Goal: Task Accomplishment & Management: Manage account settings

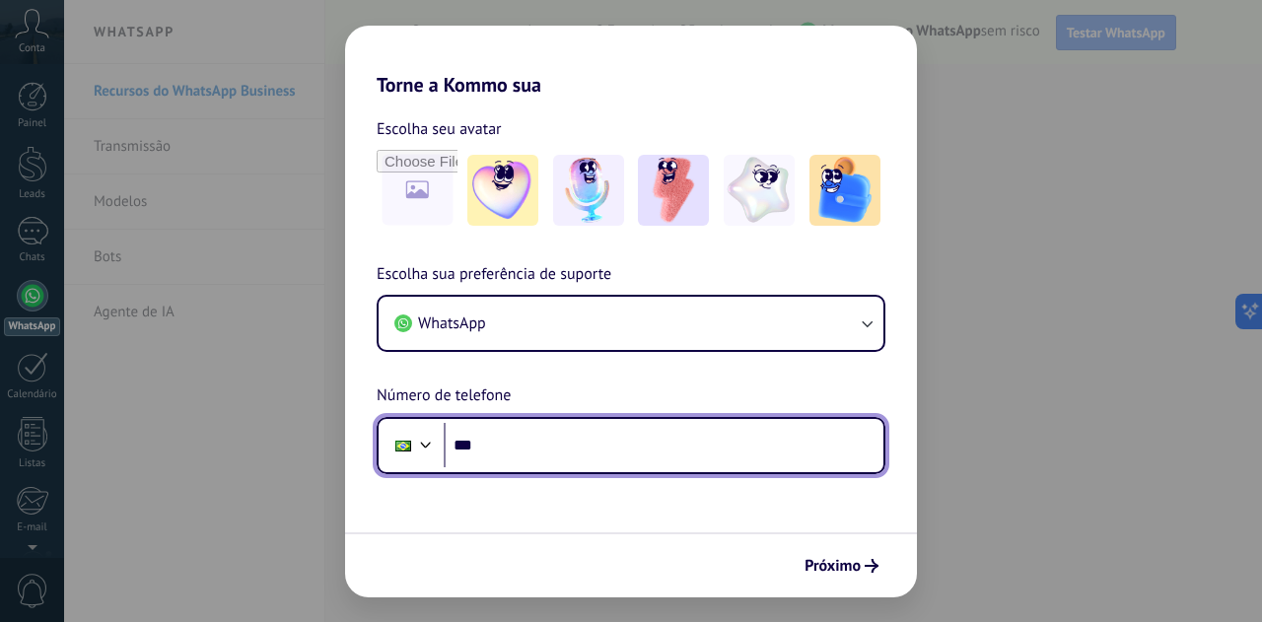
click at [542, 441] on input "***" at bounding box center [664, 445] width 440 height 45
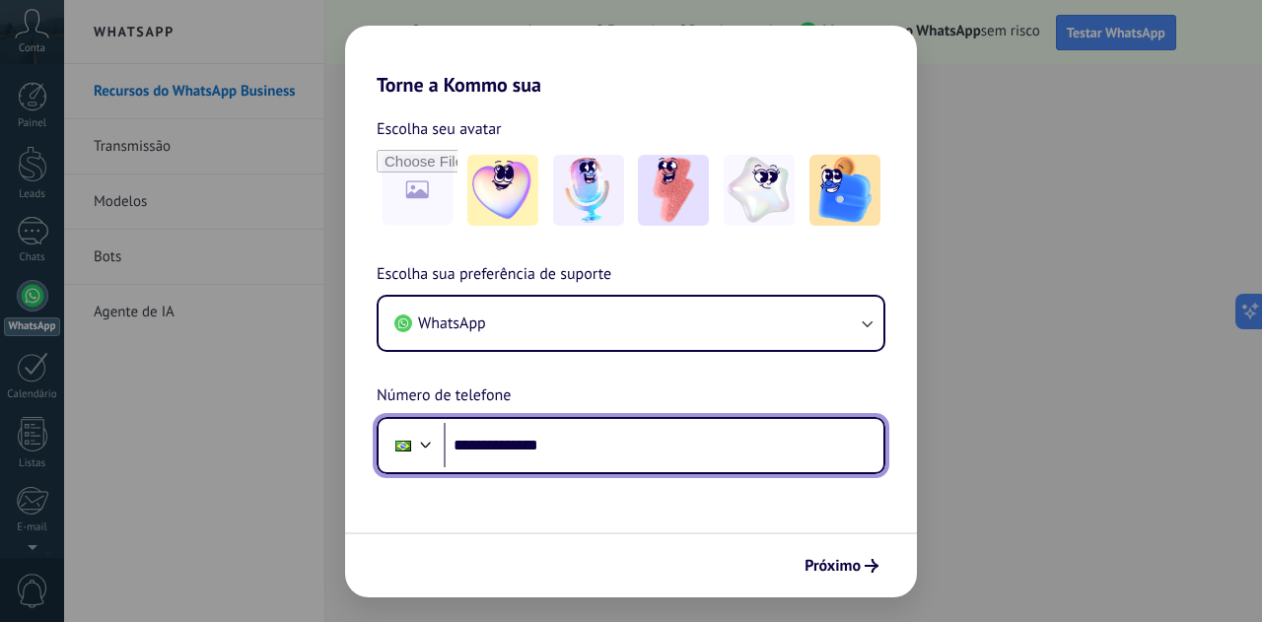
click at [666, 434] on input "**********" at bounding box center [664, 445] width 440 height 45
type input "**********"
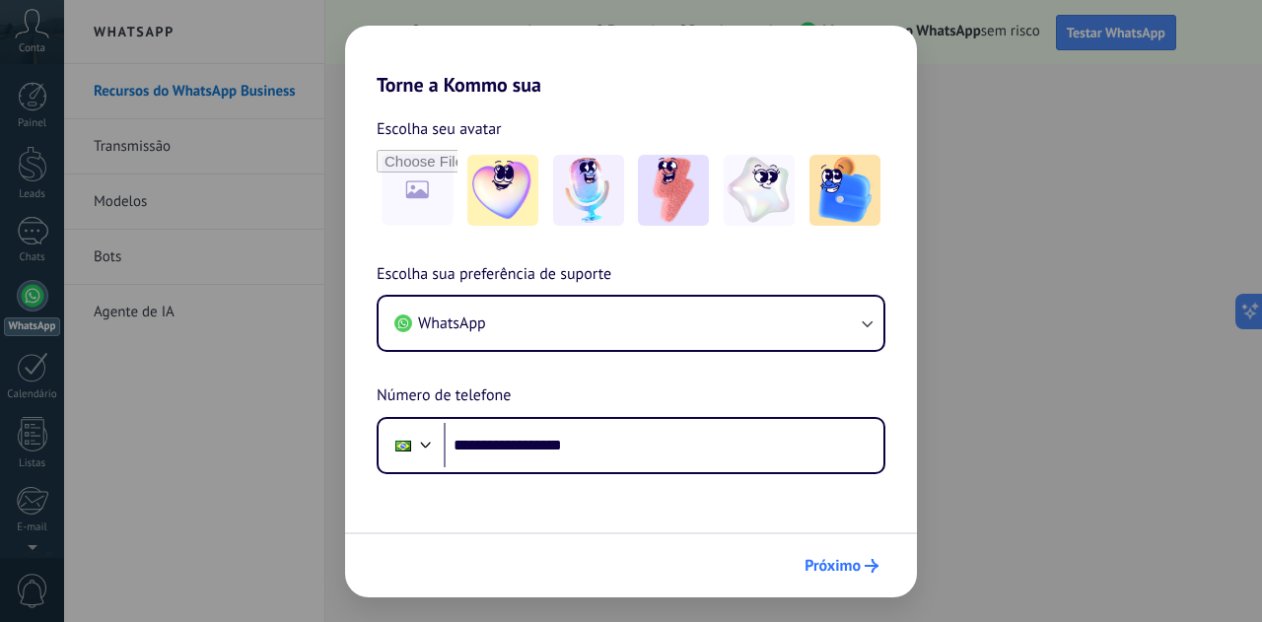
click at [842, 559] on span "Próximo" at bounding box center [833, 566] width 56 height 14
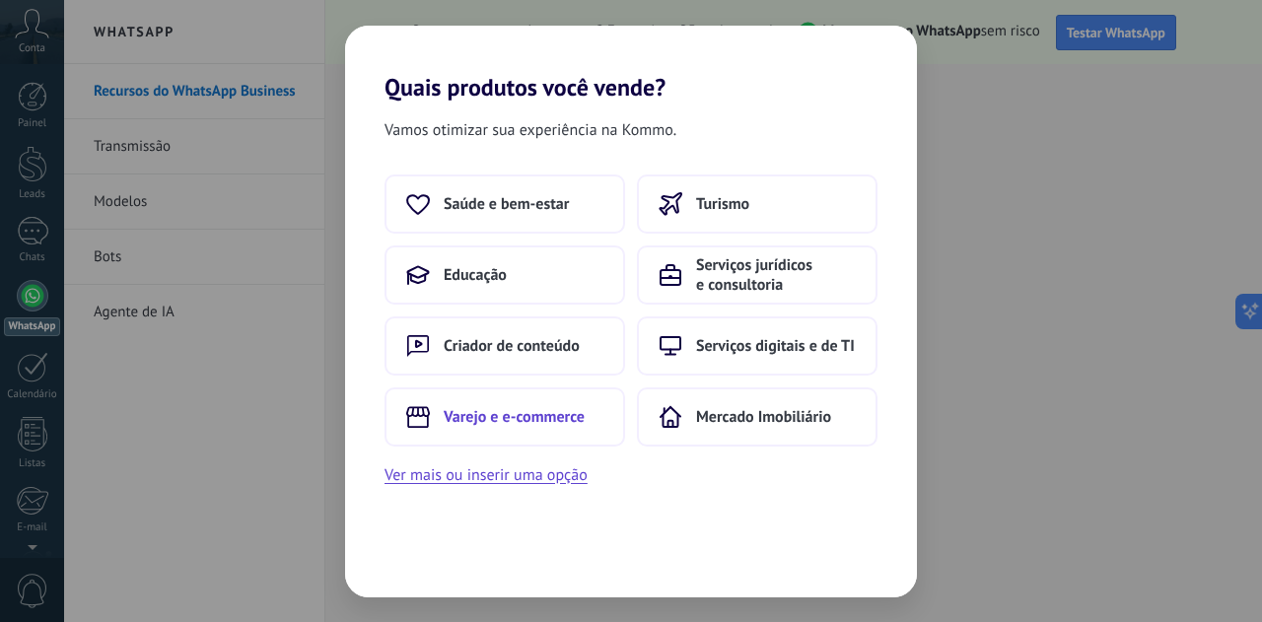
click at [577, 423] on span "Varejo e e-commerce" at bounding box center [514, 417] width 141 height 20
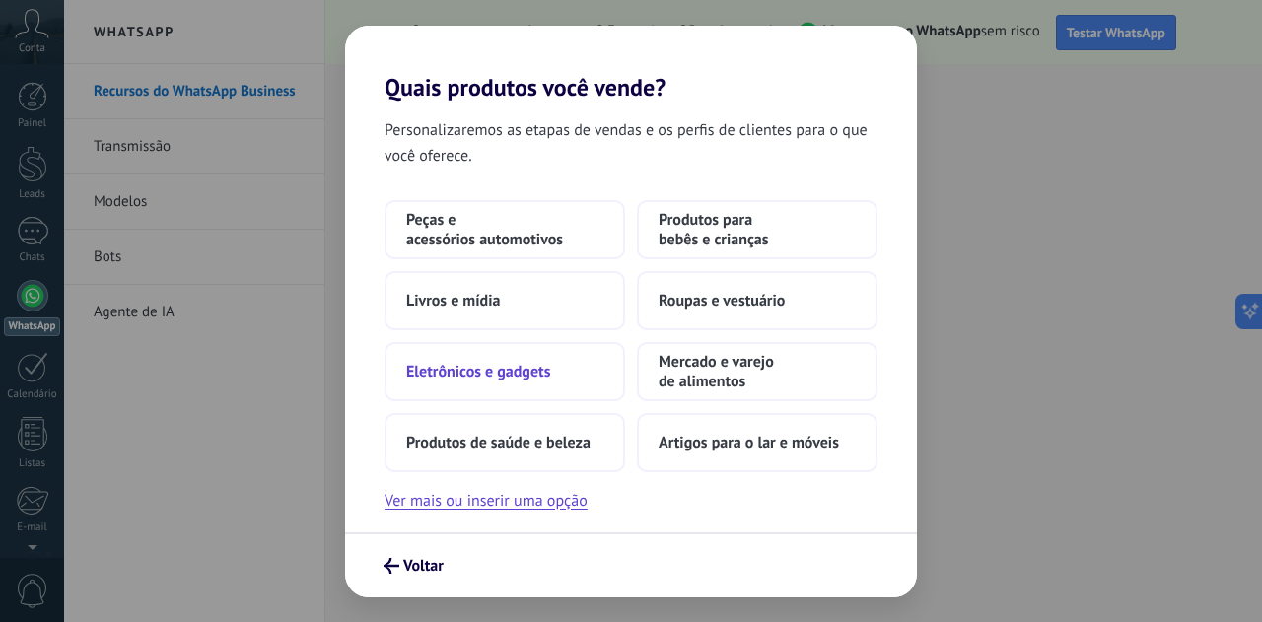
click at [515, 371] on span "Eletrônicos e gadgets" at bounding box center [478, 372] width 144 height 20
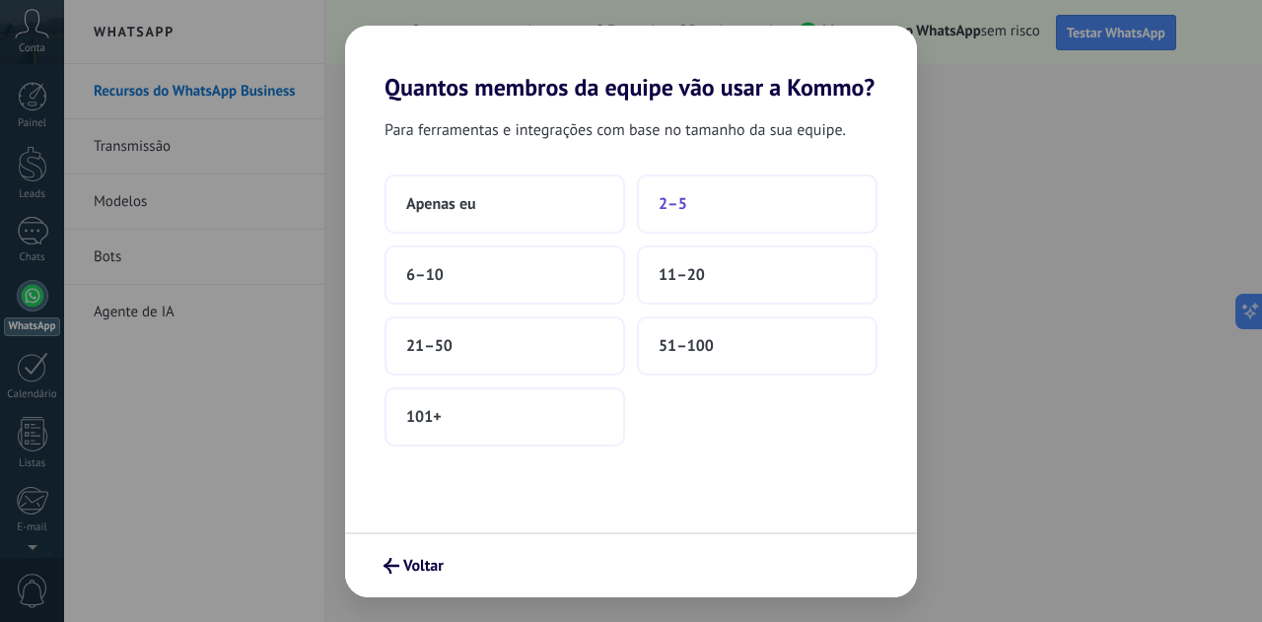
click at [669, 202] on span "2–5" at bounding box center [673, 204] width 29 height 20
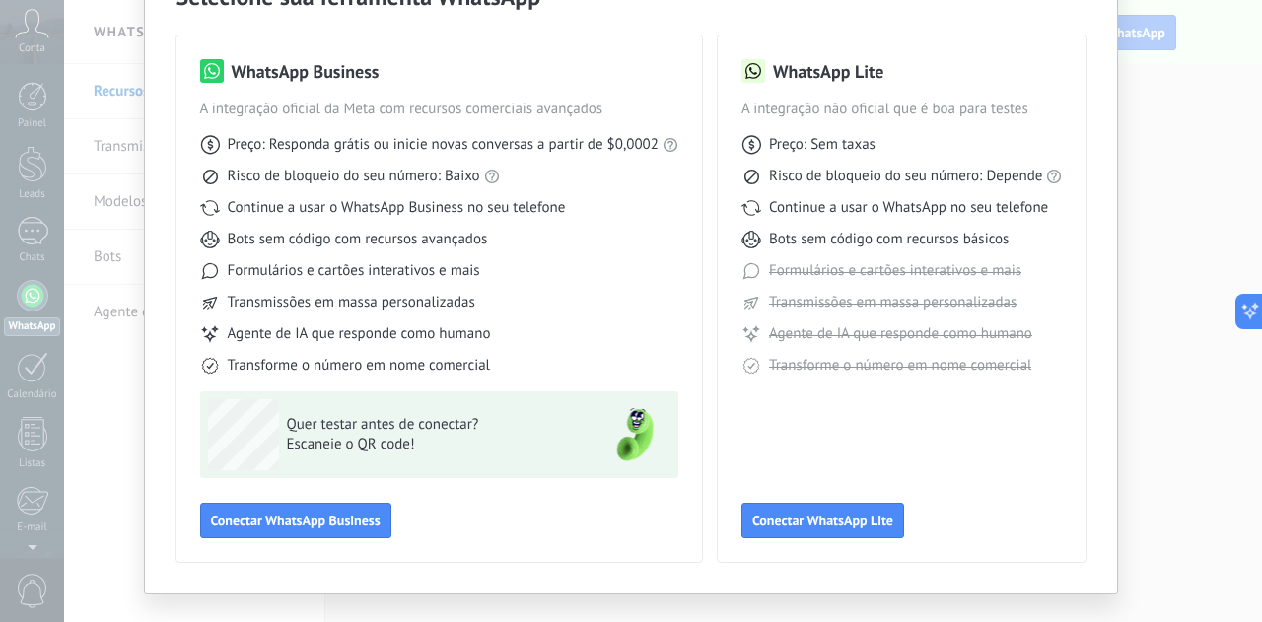
scroll to position [152, 0]
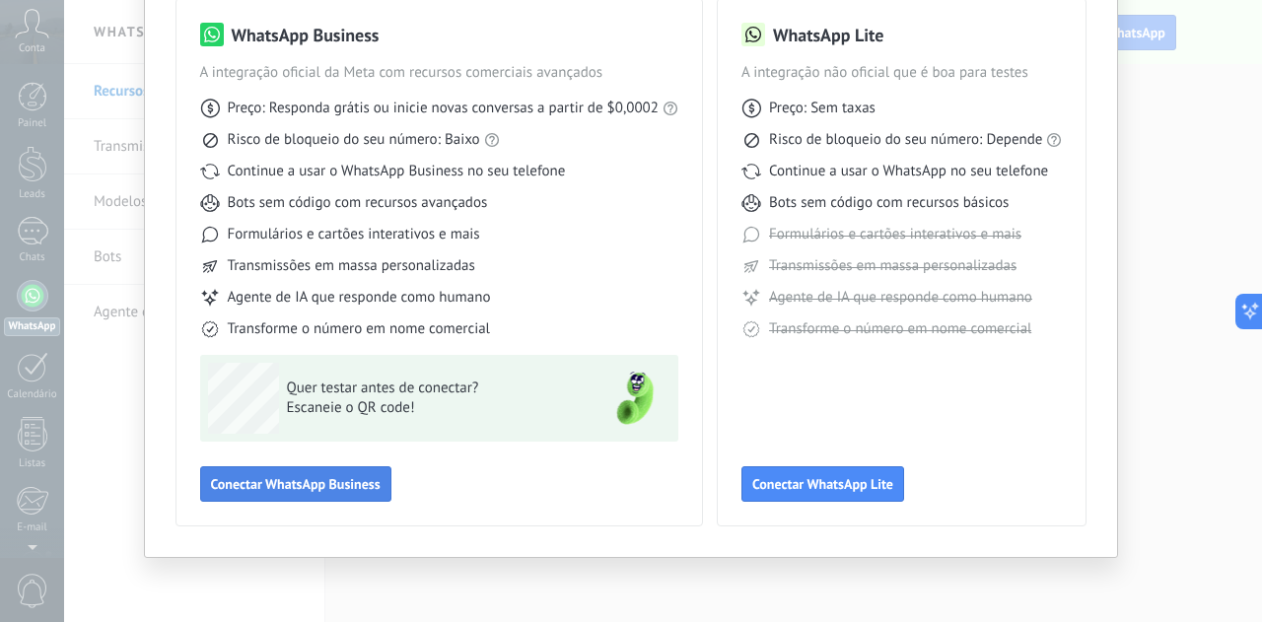
click at [339, 483] on span "Conectar WhatsApp Business" at bounding box center [296, 484] width 170 height 14
click at [288, 483] on span "Conectar WhatsApp Business" at bounding box center [296, 484] width 170 height 14
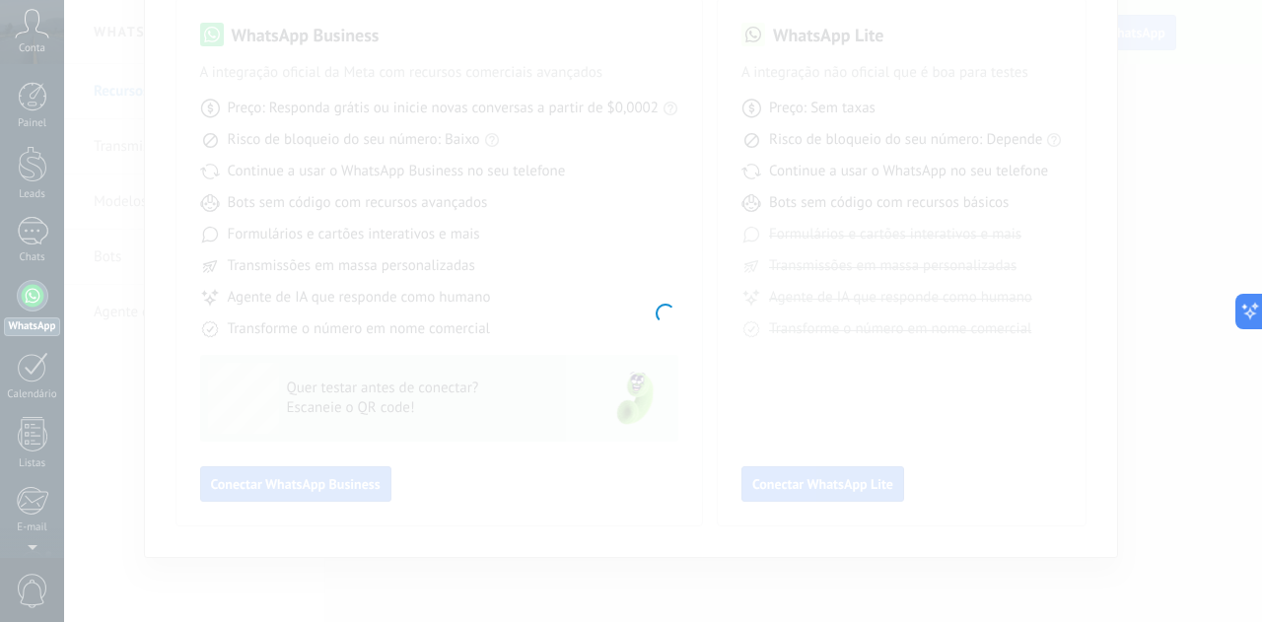
click at [263, 493] on div at bounding box center [663, 311] width 1198 height 622
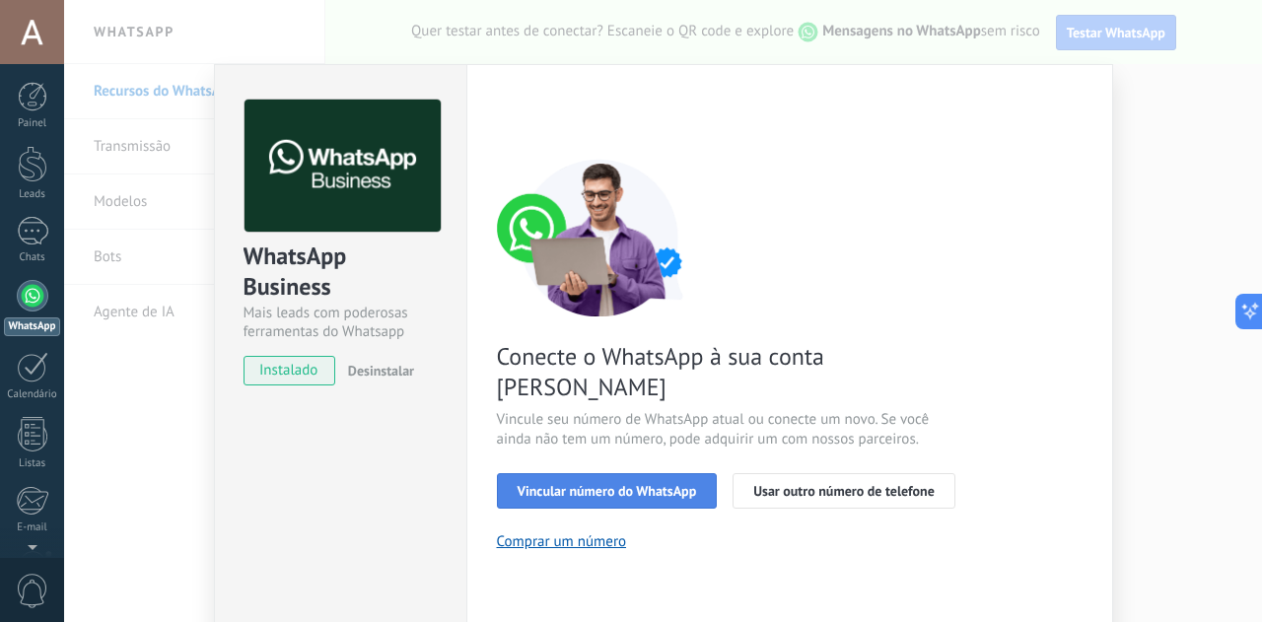
click at [631, 484] on span "Vincular número do WhatsApp" at bounding box center [608, 491] width 180 height 14
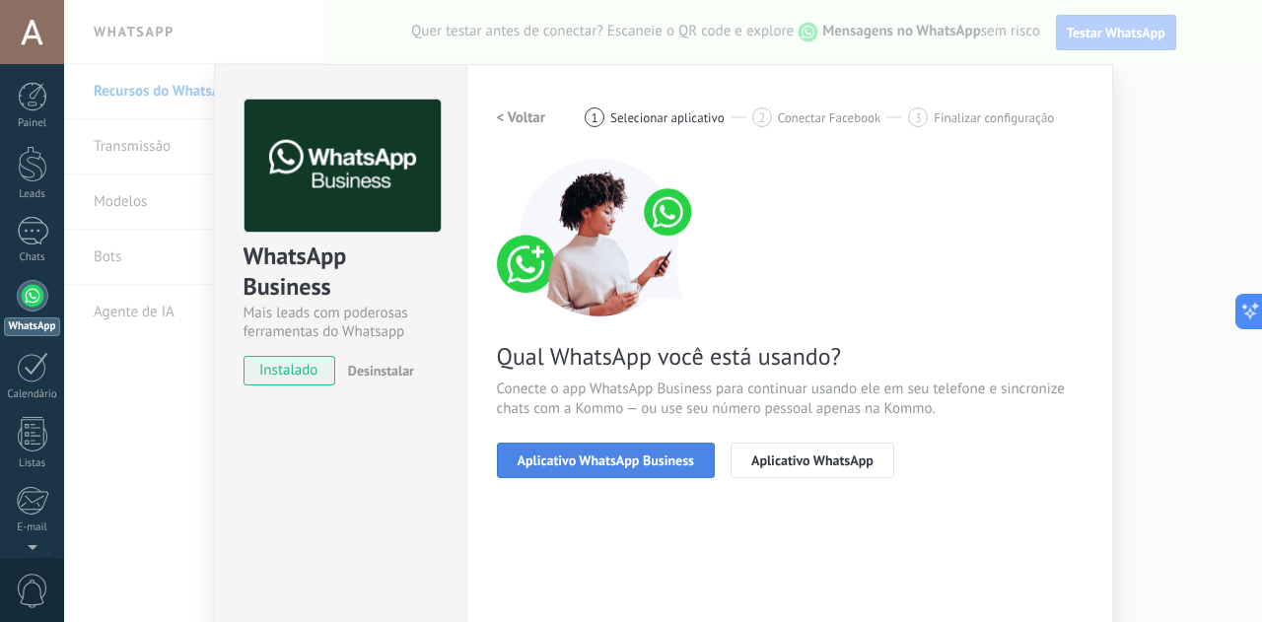
click at [616, 458] on span "Aplicativo WhatsApp Business" at bounding box center [606, 461] width 177 height 14
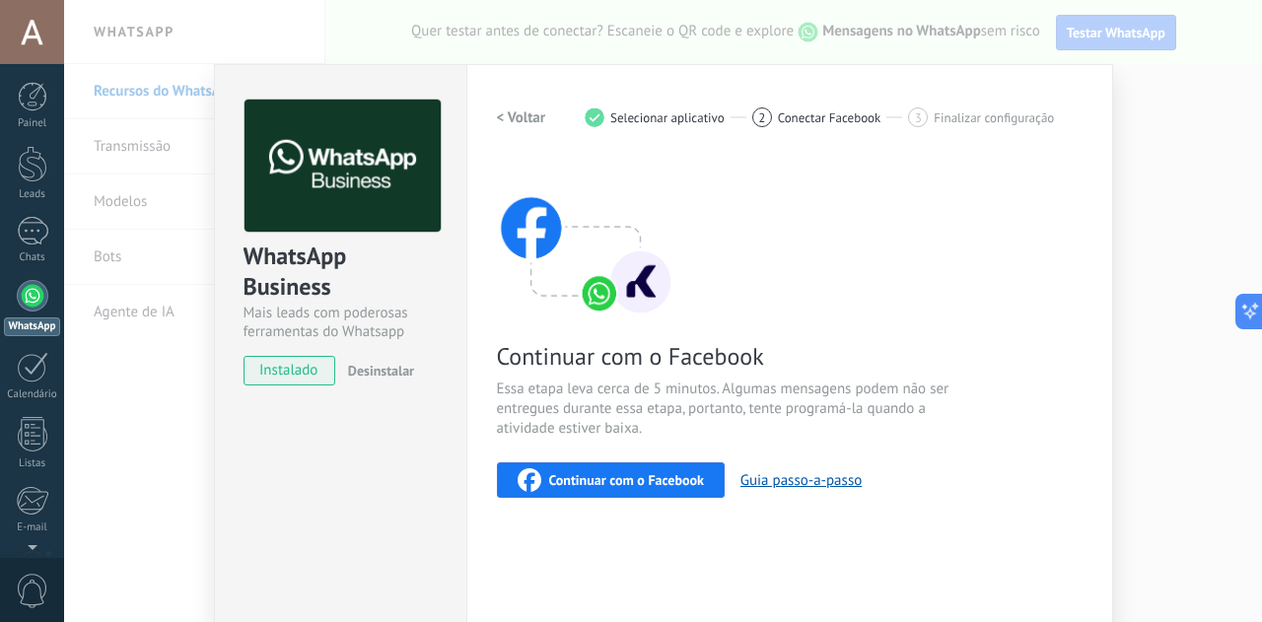
click at [683, 480] on span "Continuar com o Facebook" at bounding box center [626, 480] width 155 height 14
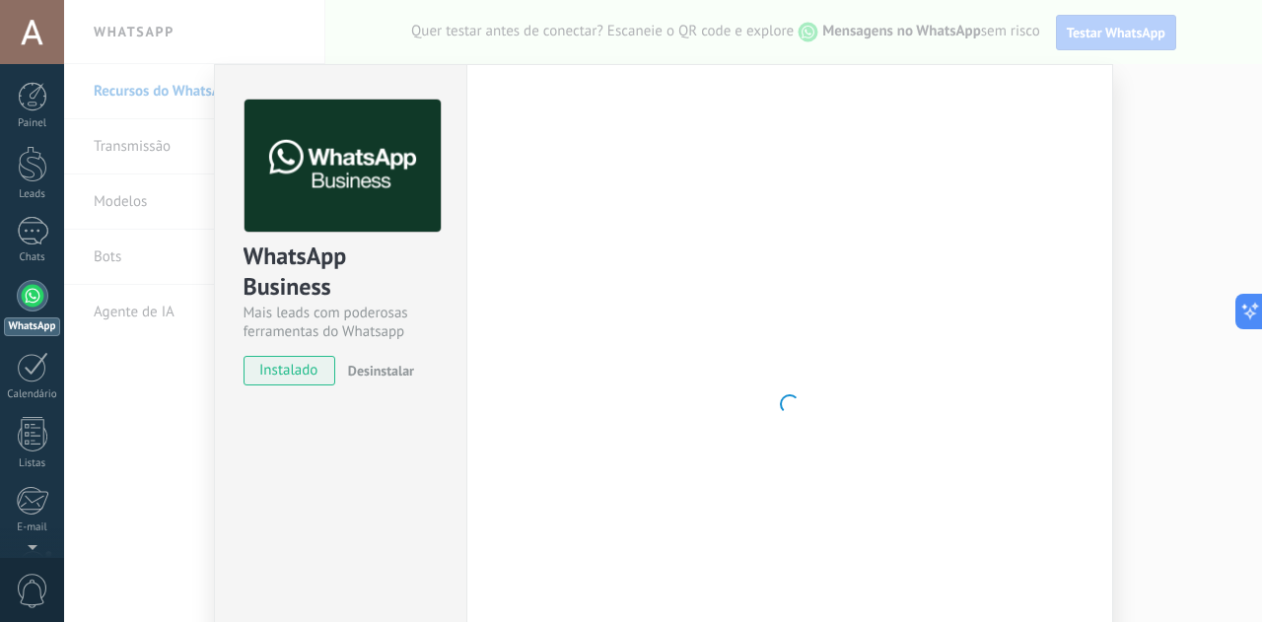
scroll to position [196, 0]
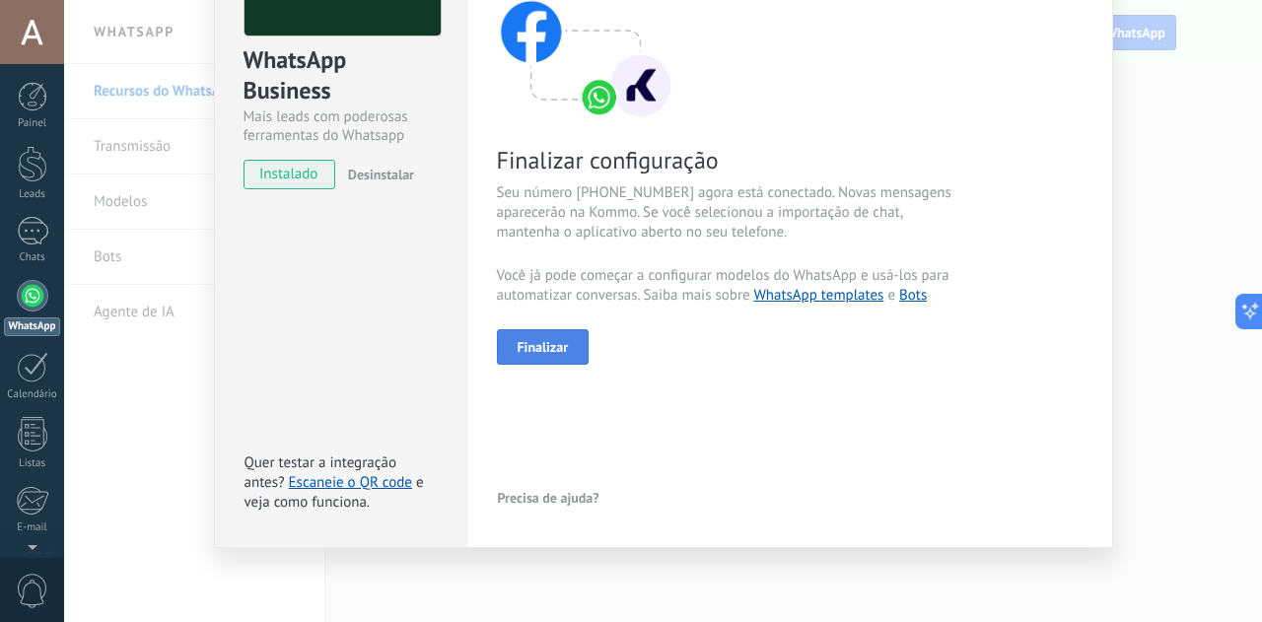
click at [570, 341] on button "Finalizar" at bounding box center [543, 347] width 93 height 36
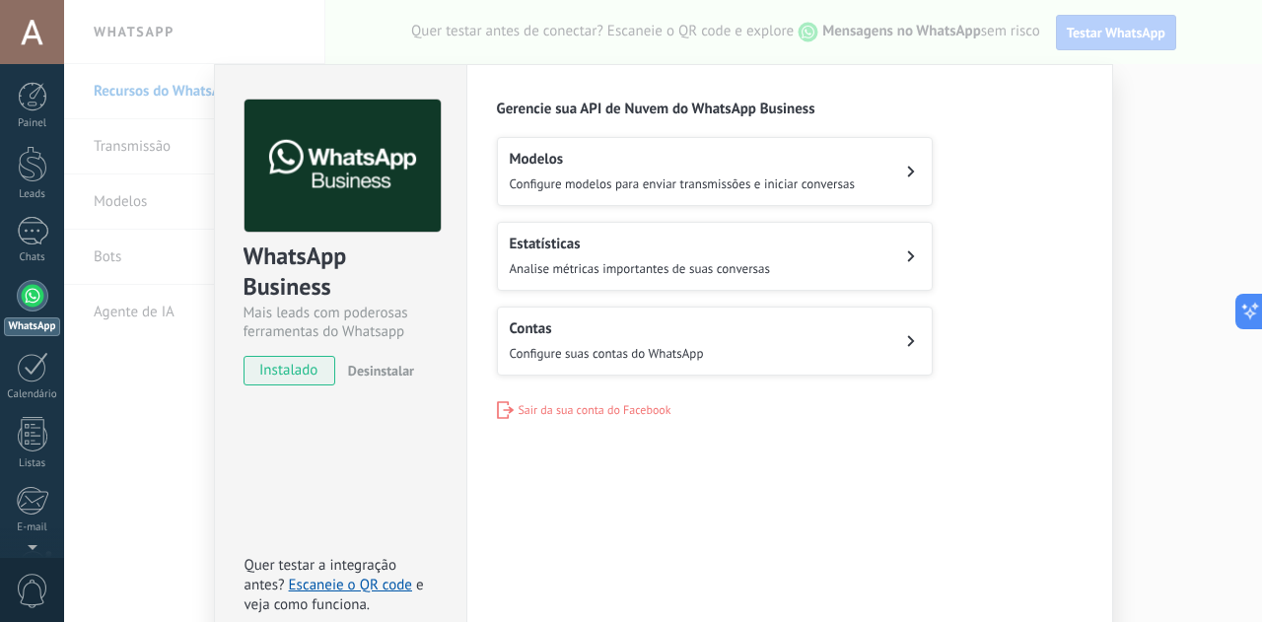
scroll to position [0, 0]
click at [898, 172] on button "Modelos Configure modelos para enviar transmissões e iniciar conversas" at bounding box center [715, 171] width 436 height 69
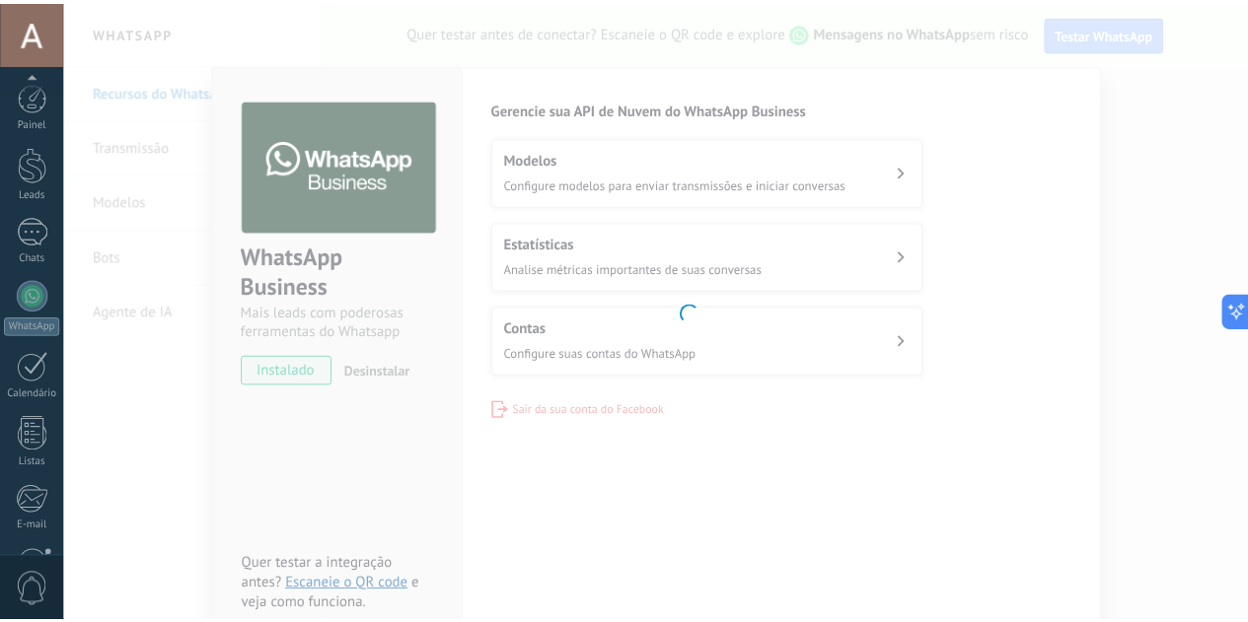
scroll to position [198, 0]
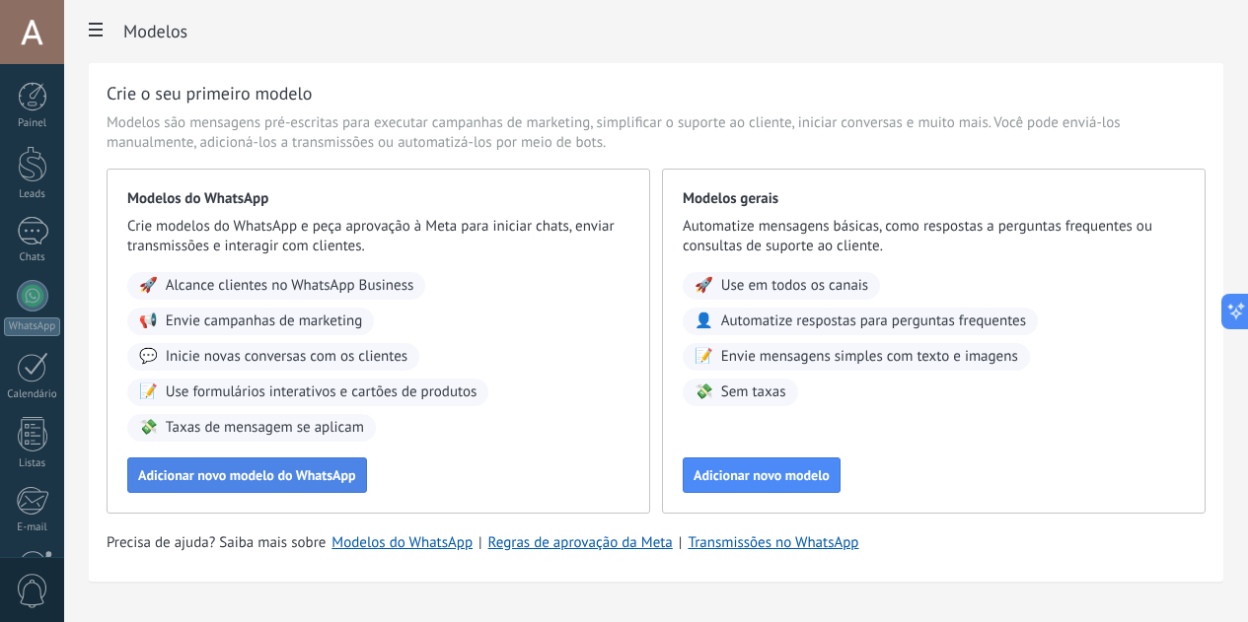
click at [367, 486] on button "Adicionar novo modelo do WhatsApp" at bounding box center [247, 476] width 240 height 36
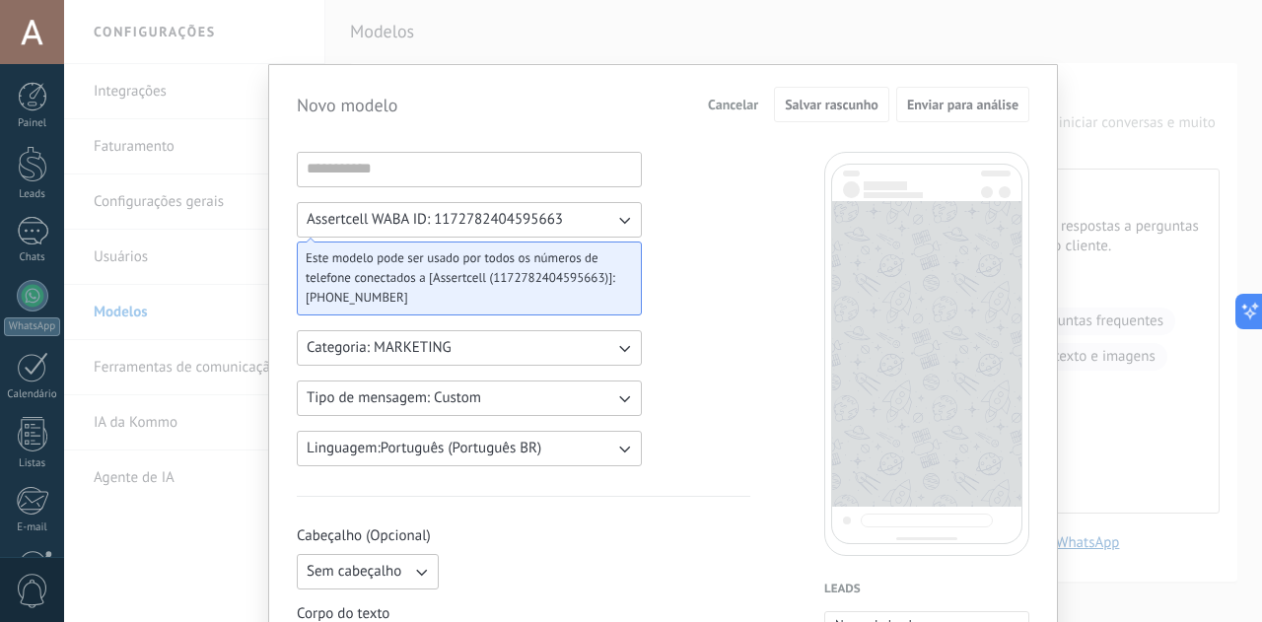
click at [666, 44] on div "Novo modelo Cancelar Salvar rascunho Enviar para análise Assertcell WABA ID: 11…" at bounding box center [663, 311] width 1198 height 622
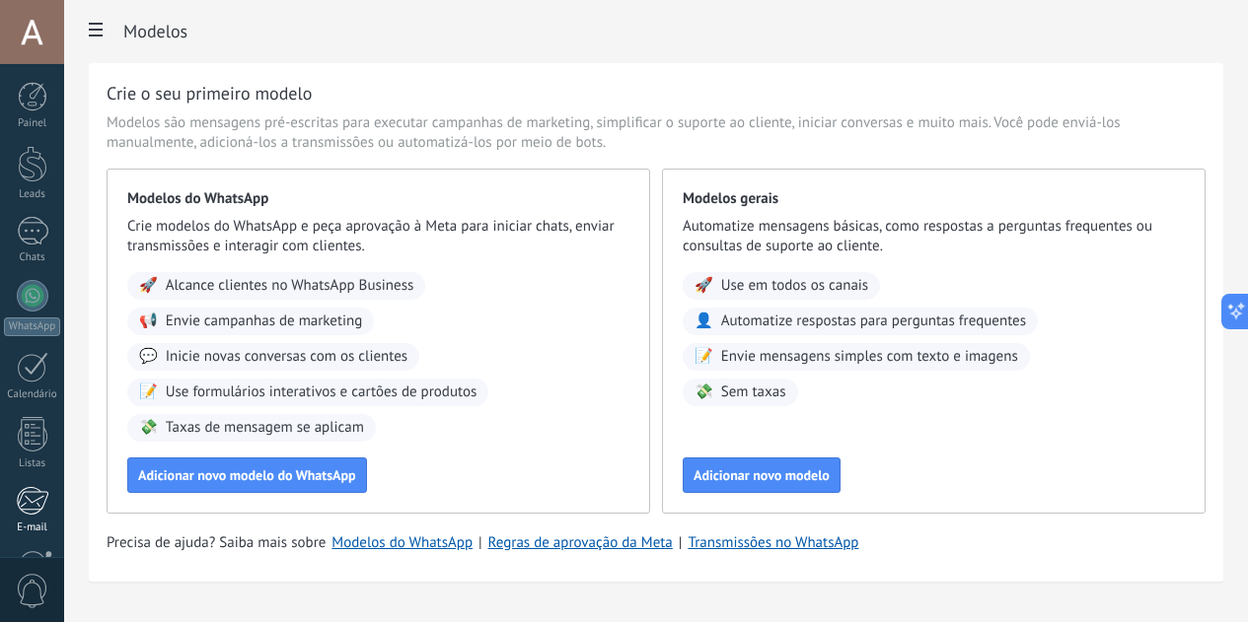
click at [36, 311] on div "Painel Leads Chats WhatsApp Clientes" at bounding box center [32, 419] width 64 height 675
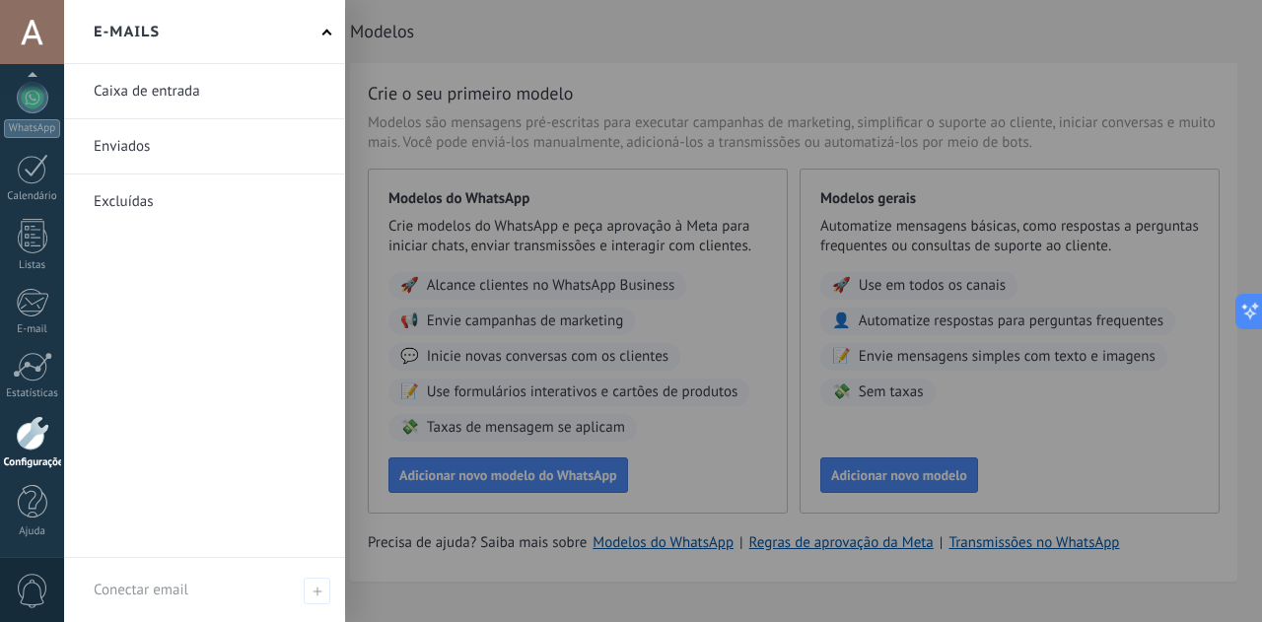
click at [226, 104] on link at bounding box center [204, 91] width 281 height 54
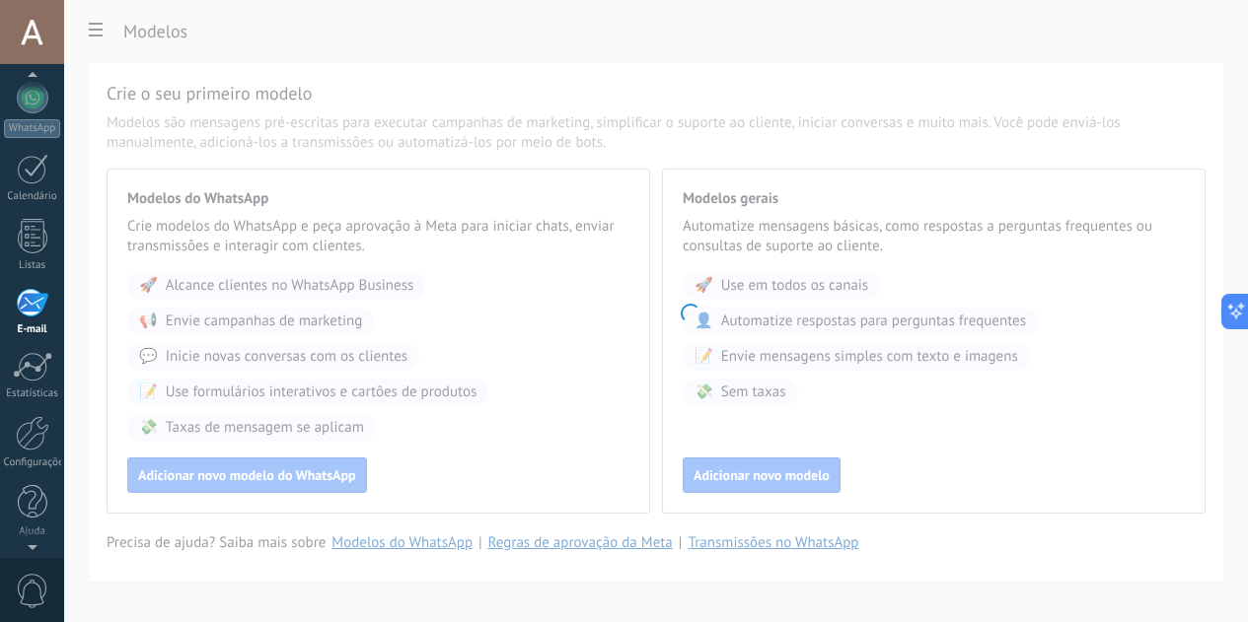
scroll to position [191, 0]
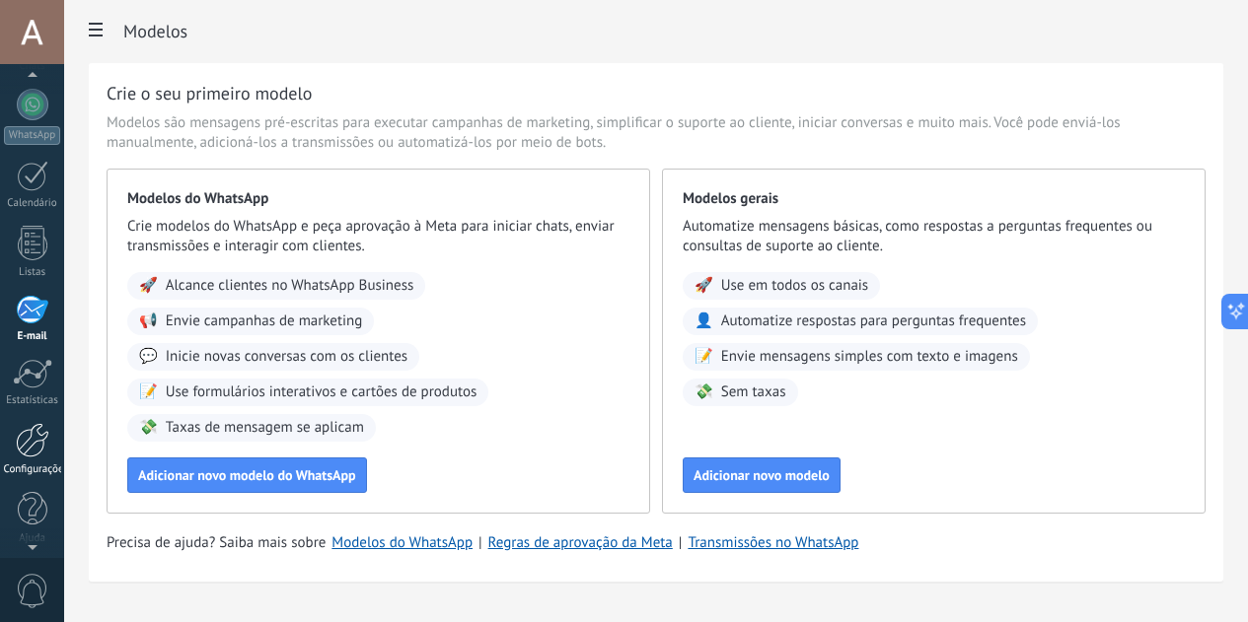
click at [22, 461] on link "Configurações" at bounding box center [32, 449] width 64 height 53
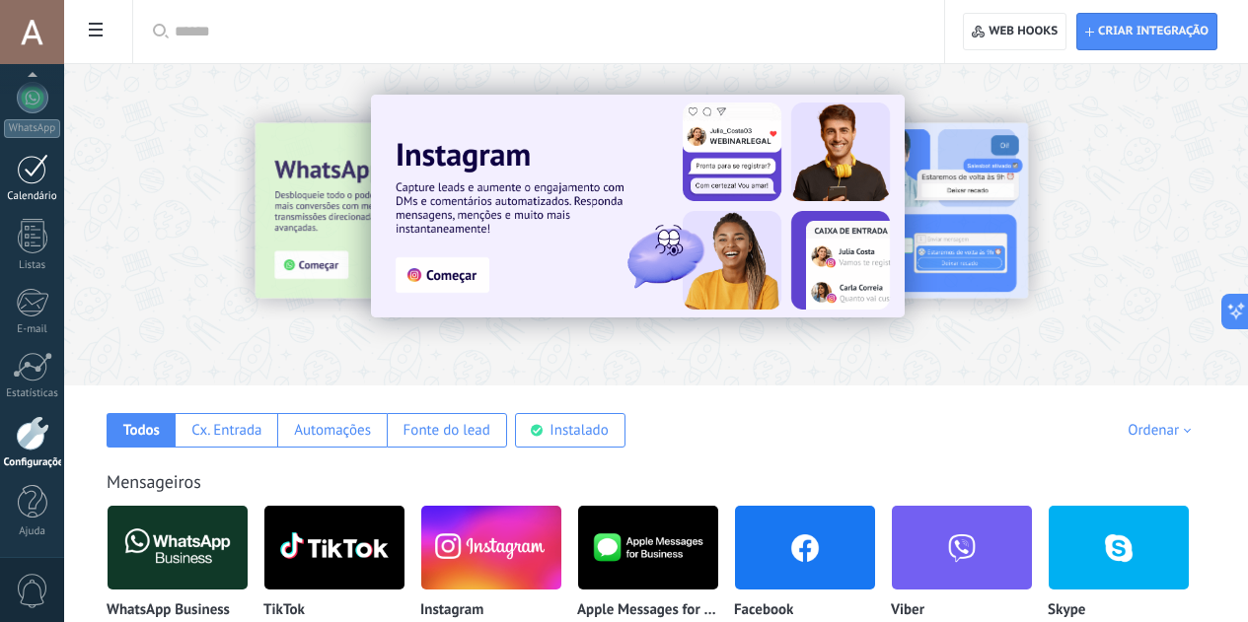
click at [41, 181] on div at bounding box center [33, 169] width 32 height 31
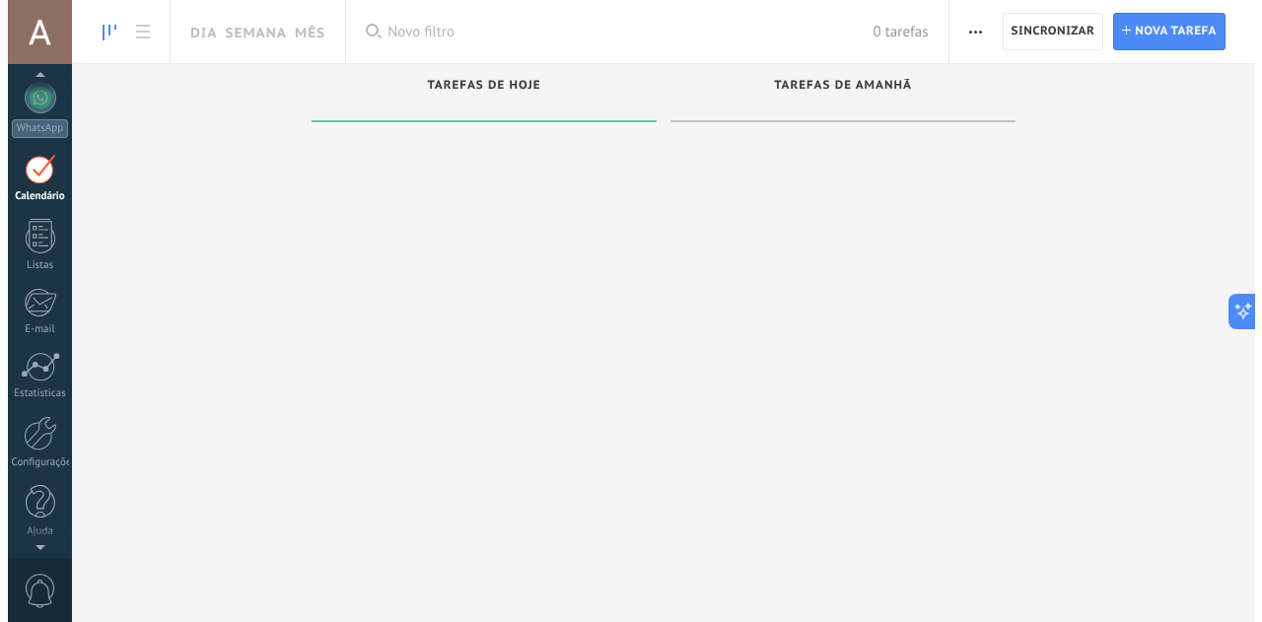
scroll to position [57, 0]
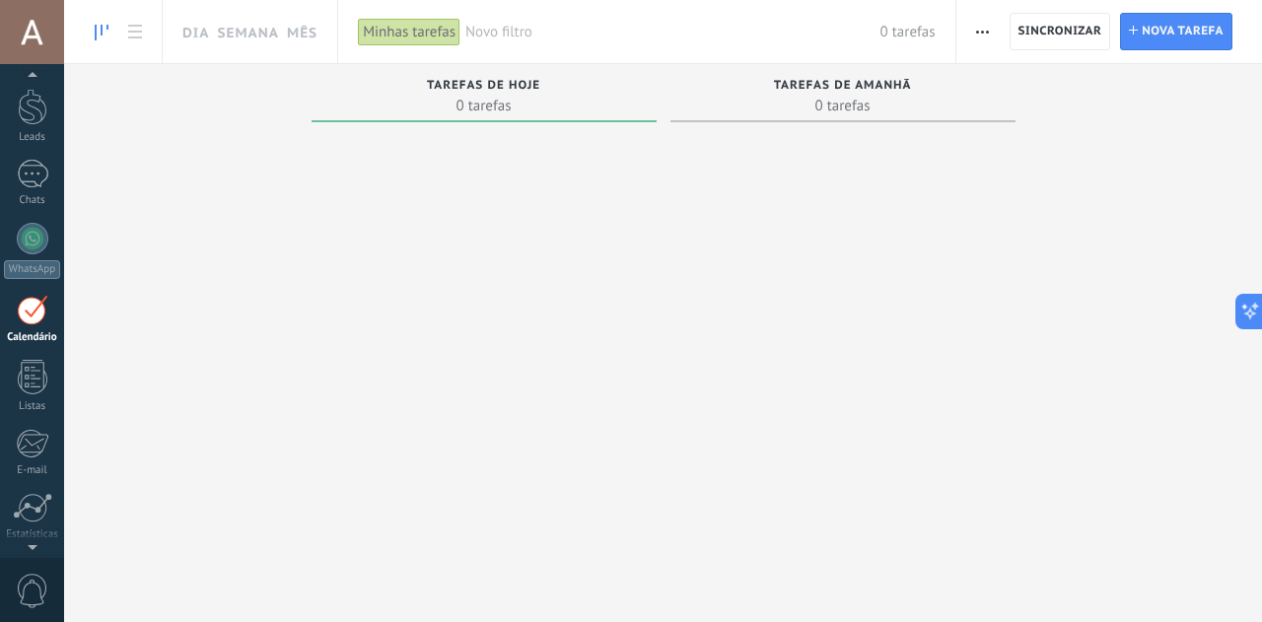
click at [916, 86] on div "Tarefas de amanhã" at bounding box center [843, 87] width 325 height 17
click at [860, 99] on span "0 tarefas" at bounding box center [843, 106] width 325 height 20
click at [469, 98] on span "0 tarefas" at bounding box center [484, 106] width 325 height 20
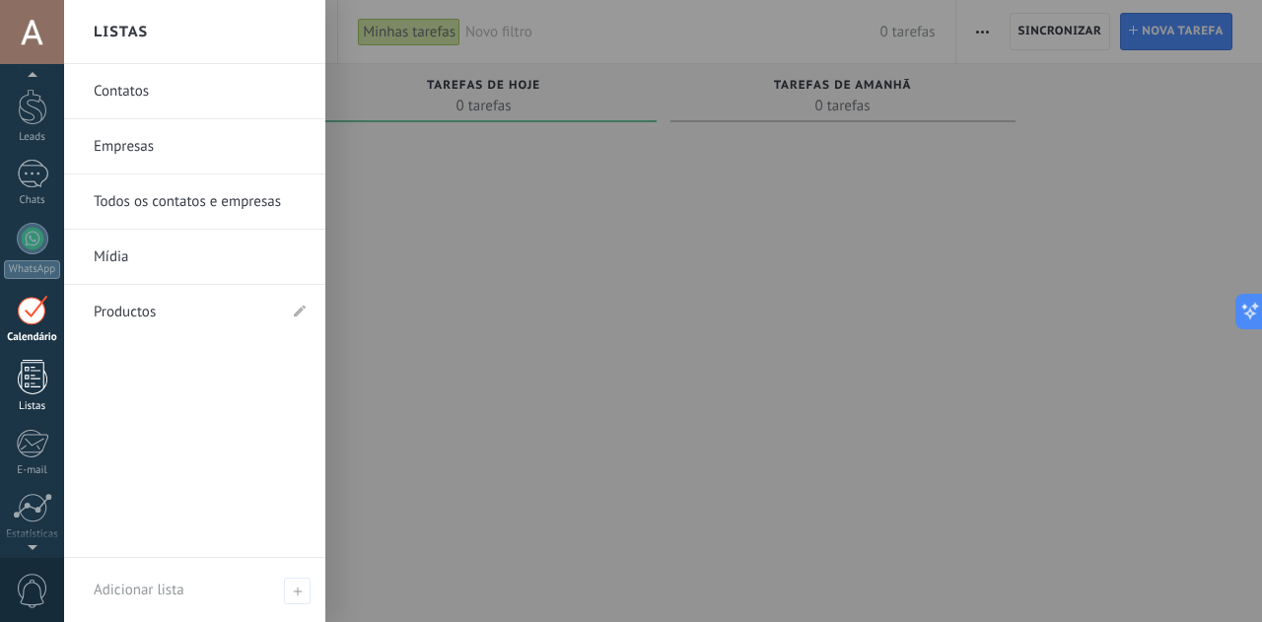
click at [46, 394] on div at bounding box center [33, 377] width 30 height 35
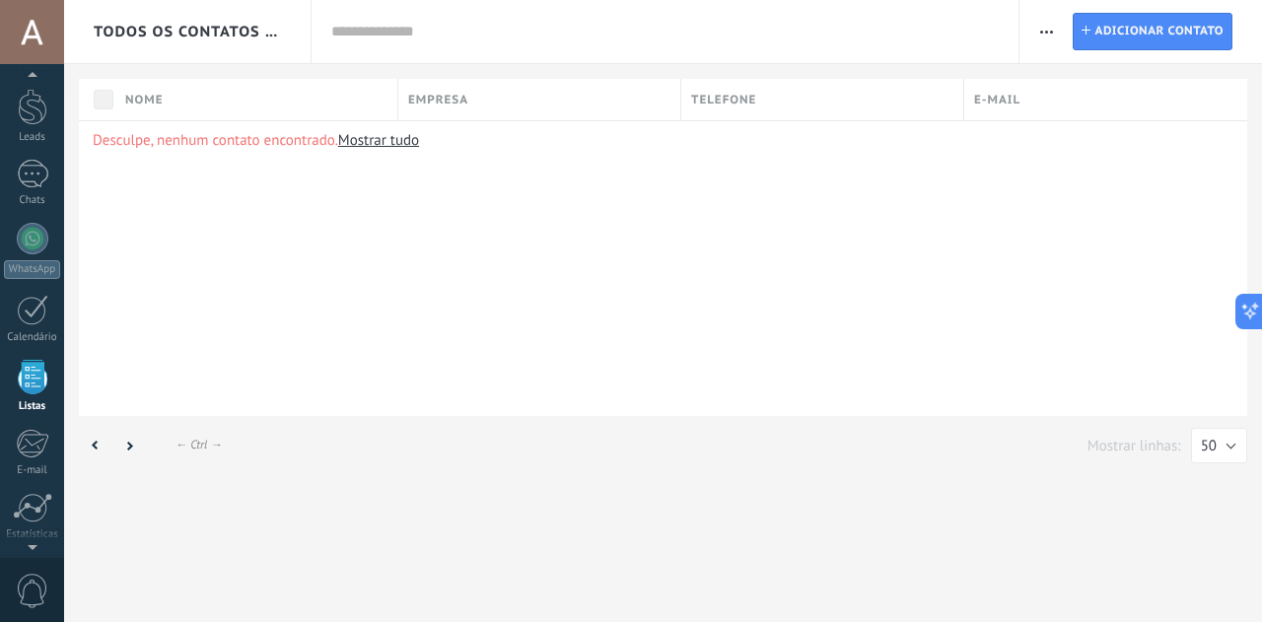
scroll to position [122, 0]
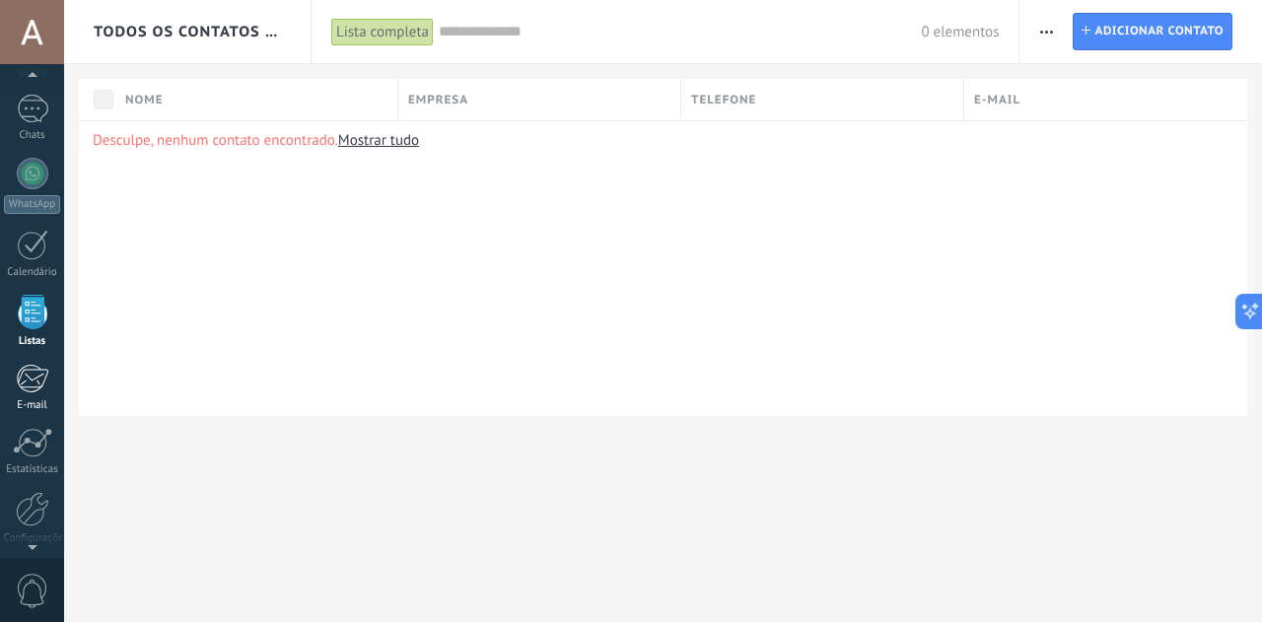
click at [36, 402] on div "E-mail" at bounding box center [32, 405] width 57 height 13
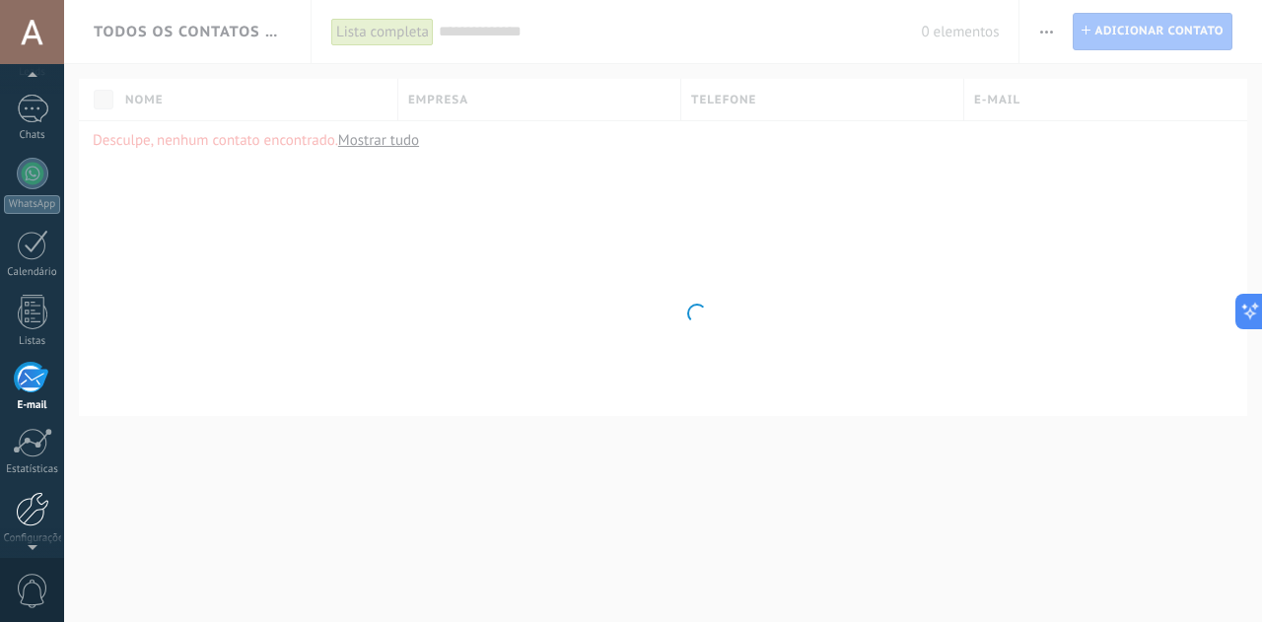
scroll to position [191, 0]
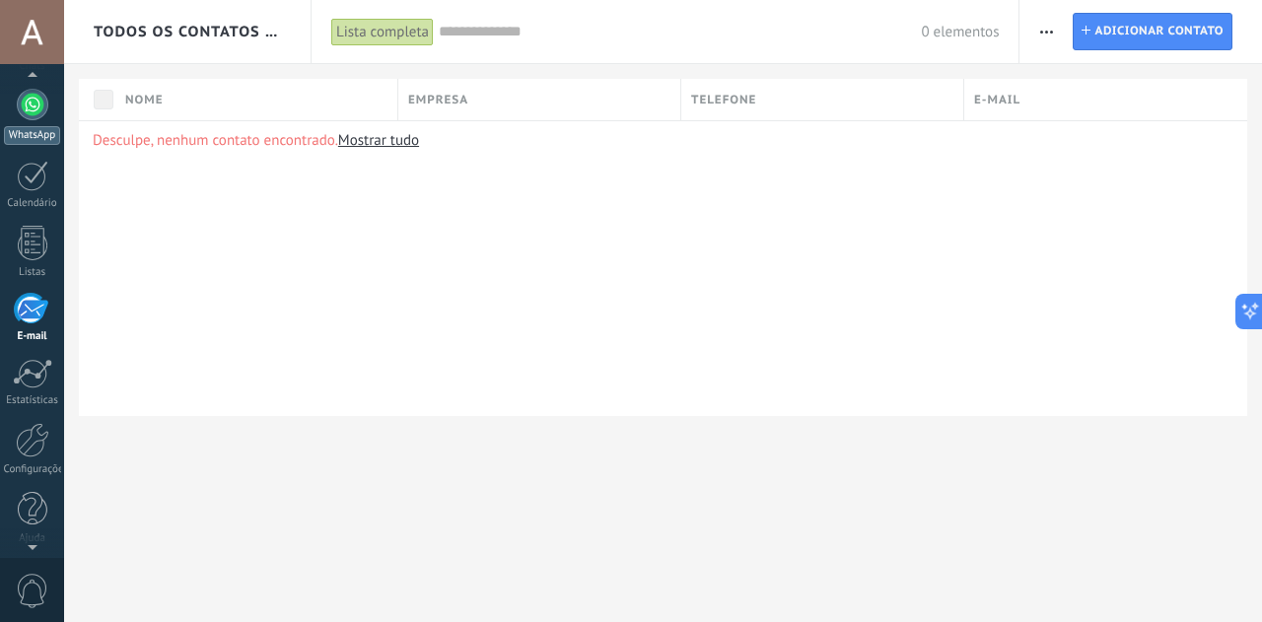
click at [40, 102] on div at bounding box center [33, 105] width 32 height 32
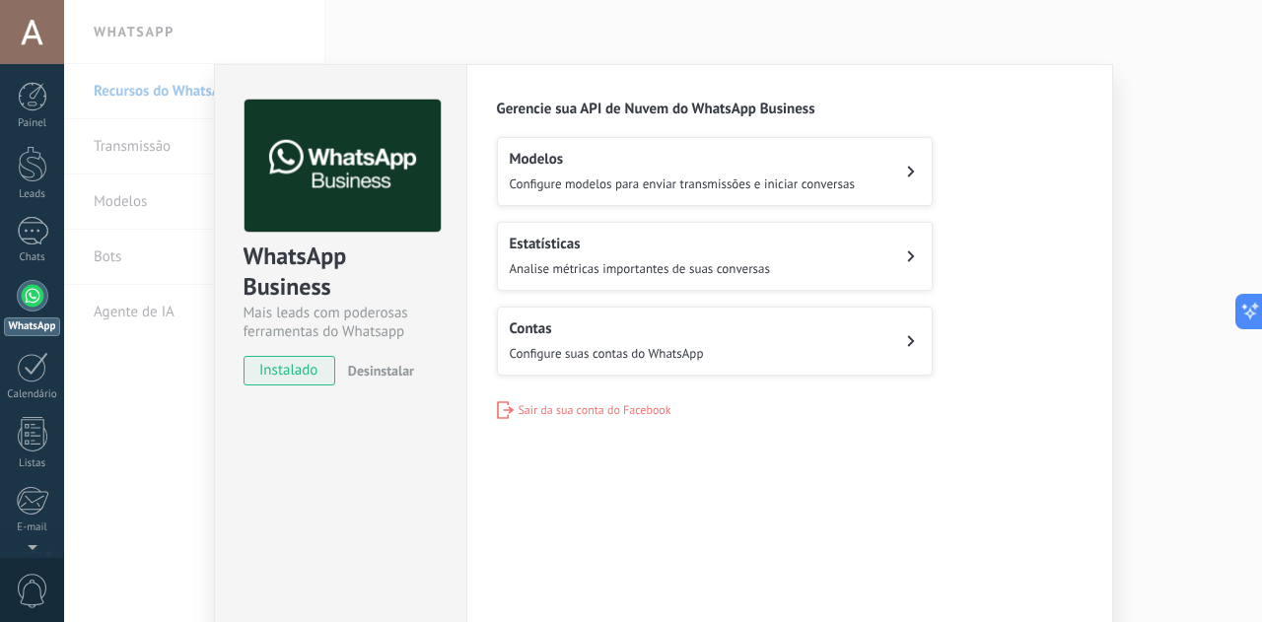
click at [874, 345] on button "Contas Configure suas contas do WhatsApp" at bounding box center [715, 341] width 436 height 69
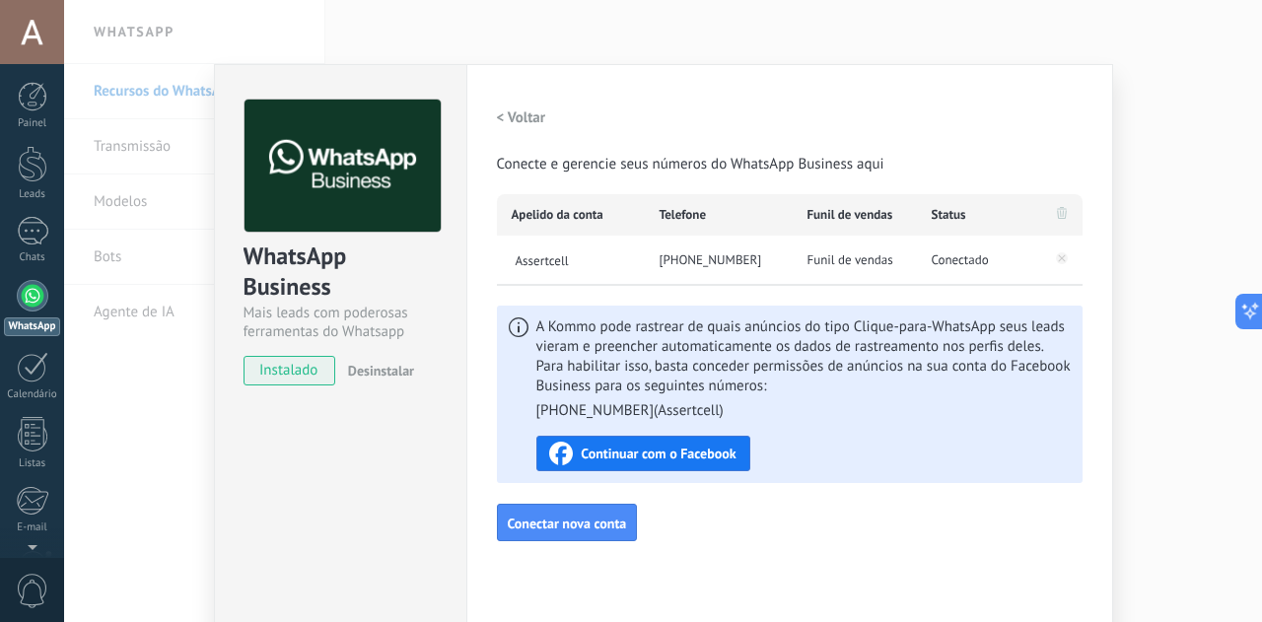
click at [700, 454] on span "Continuar com o Facebook" at bounding box center [658, 454] width 155 height 14
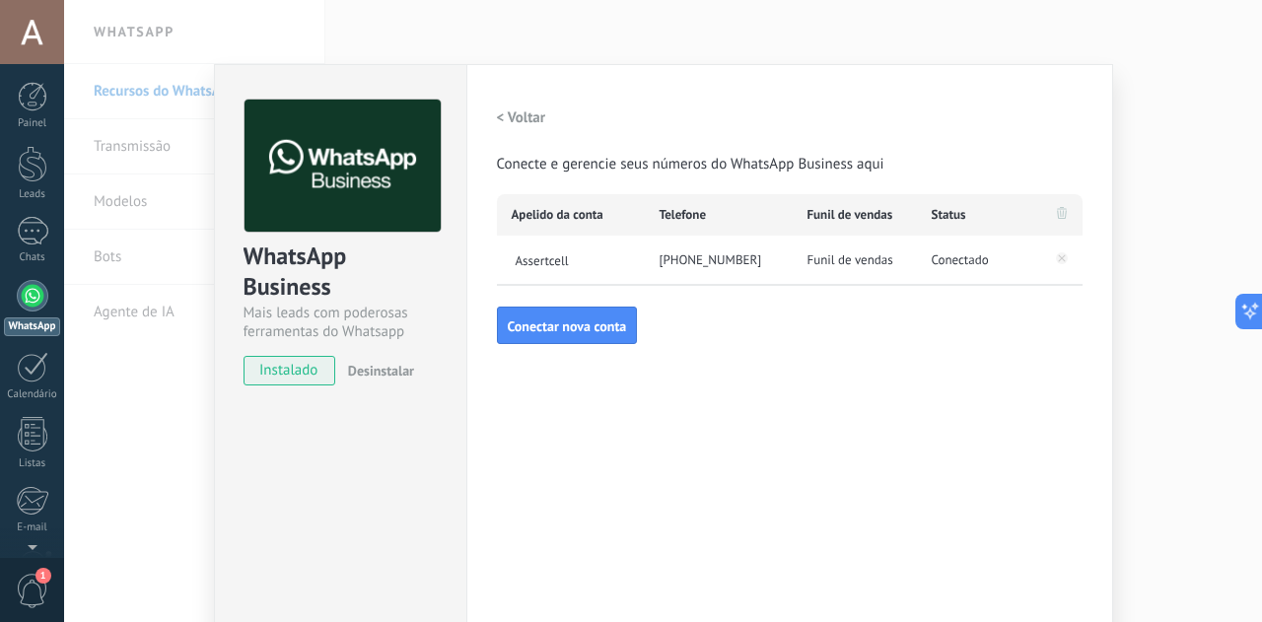
click at [863, 261] on span "Funil de vendas" at bounding box center [851, 261] width 86 height 20
click at [580, 312] on button "Conectar nova conta" at bounding box center [567, 325] width 141 height 37
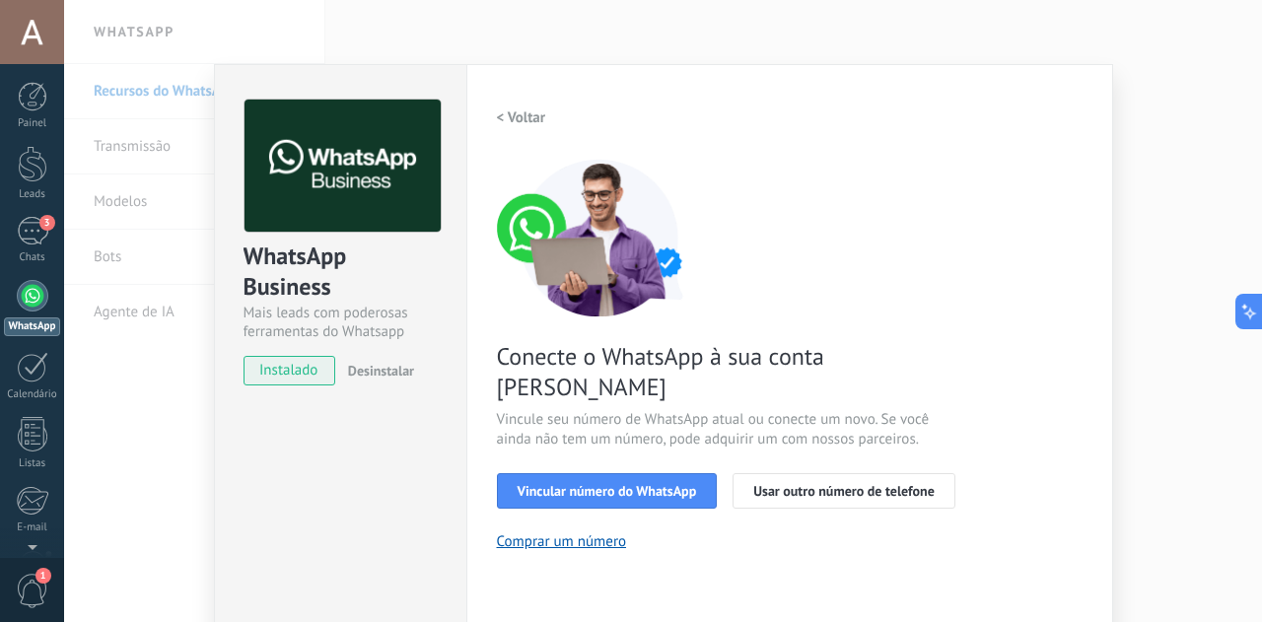
click at [754, 240] on div "Conecte o WhatsApp à sua conta Kommo Vincule seu número de WhatsApp atual ou co…" at bounding box center [790, 355] width 586 height 393
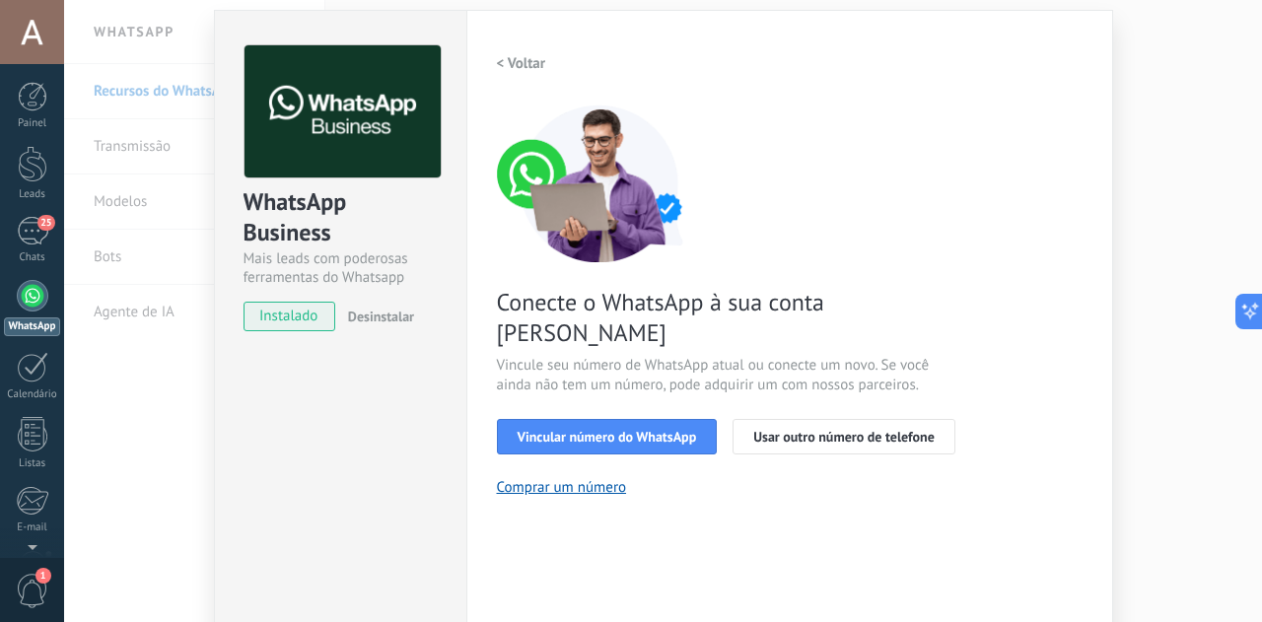
scroll to position [196, 0]
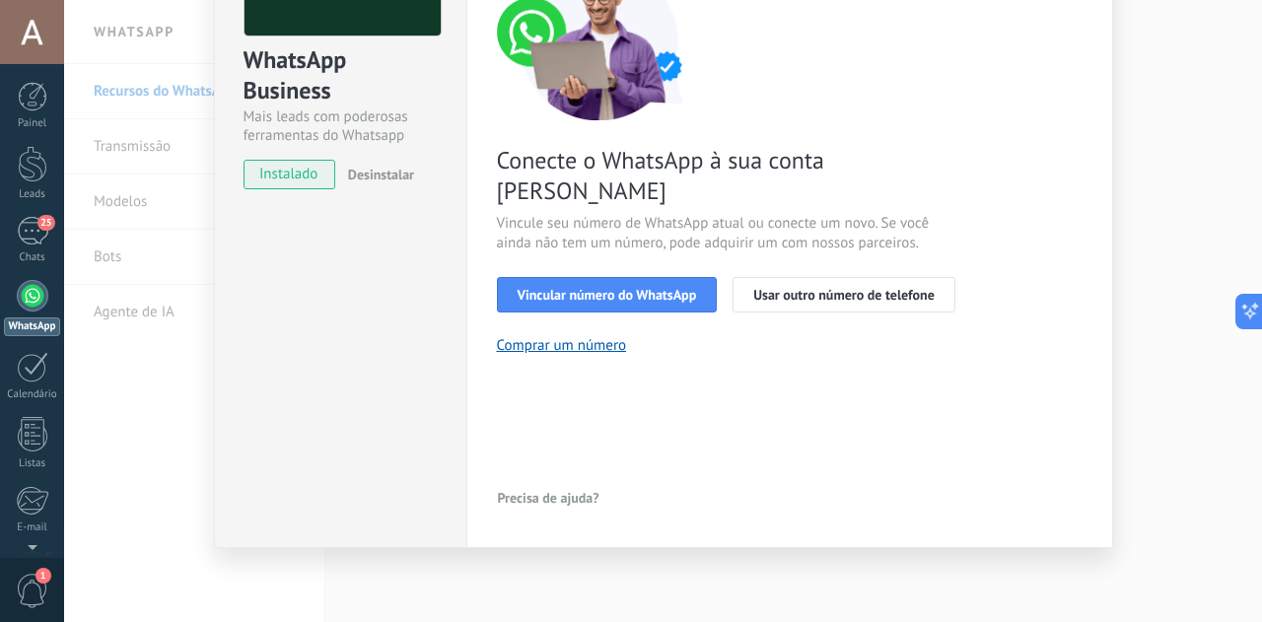
click at [151, 323] on div "WhatsApp Business Mais leads com poderosas ferramentas do Whatsapp instalado De…" at bounding box center [663, 311] width 1198 height 622
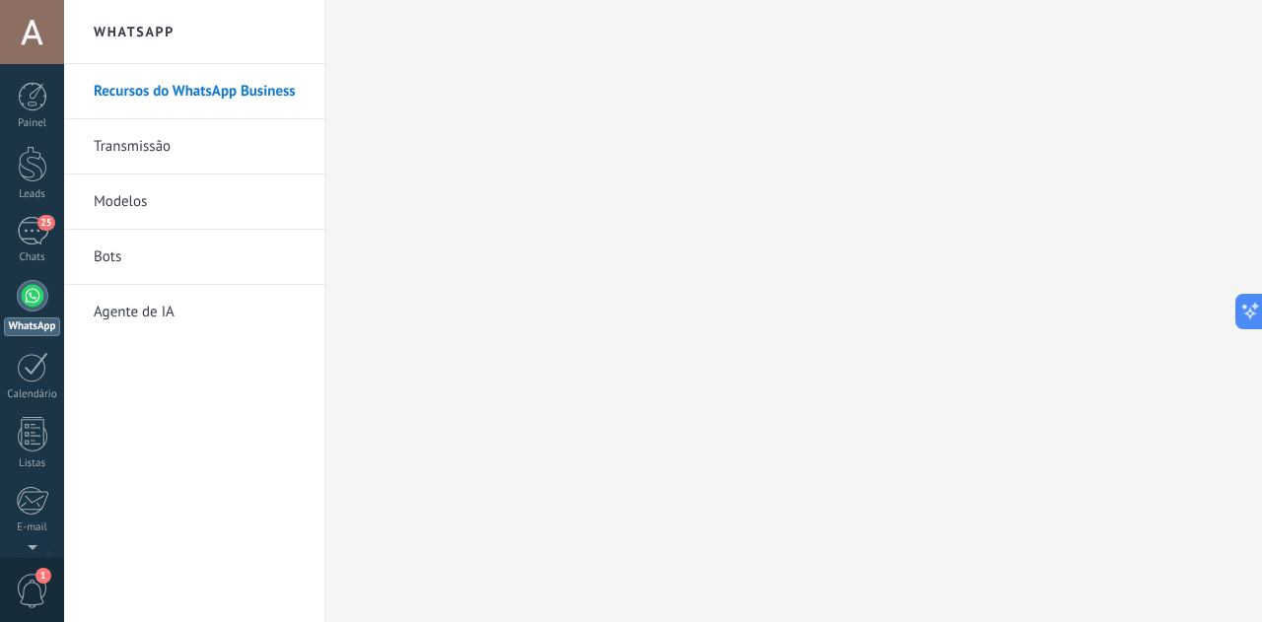
scroll to position [0, 0]
click at [151, 310] on link "Agente de IA" at bounding box center [199, 312] width 211 height 55
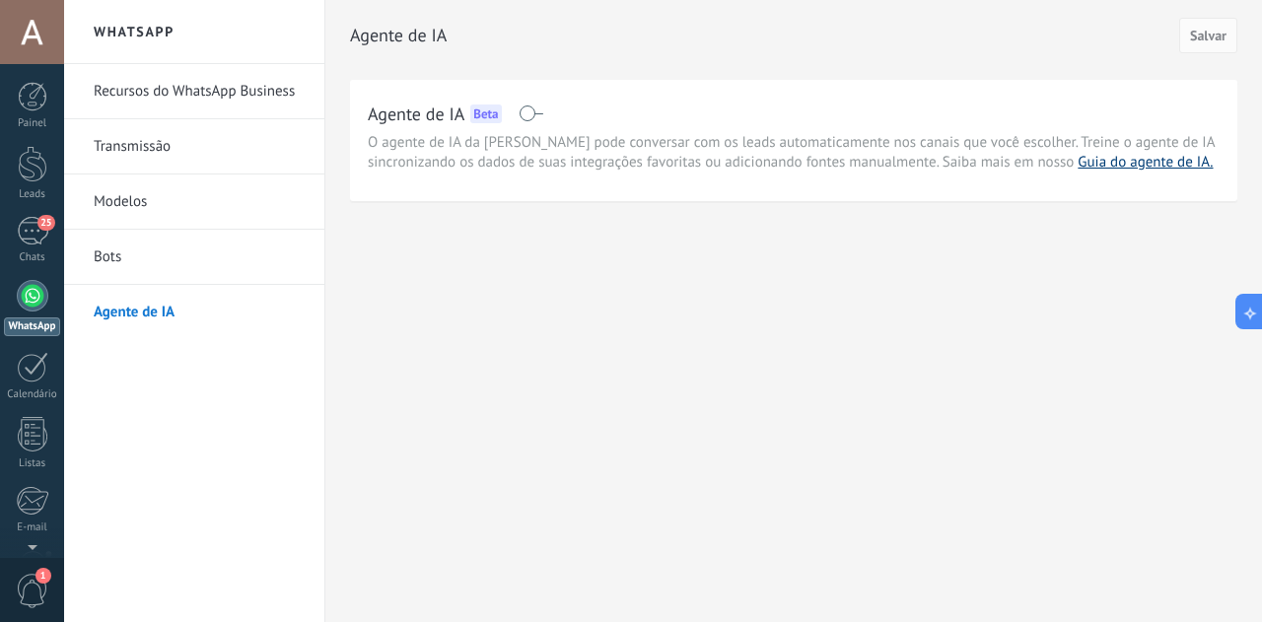
click at [1160, 163] on link "Guia do agente de IA." at bounding box center [1145, 162] width 135 height 19
